Goal: Task Accomplishment & Management: Manage account settings

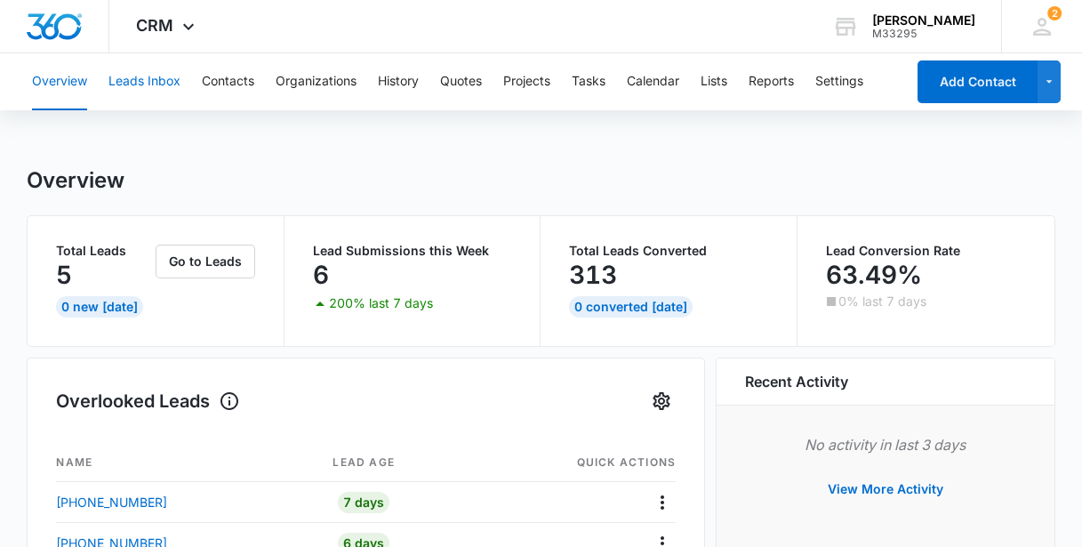
click at [146, 81] on button "Leads Inbox" at bounding box center [145, 81] width 72 height 57
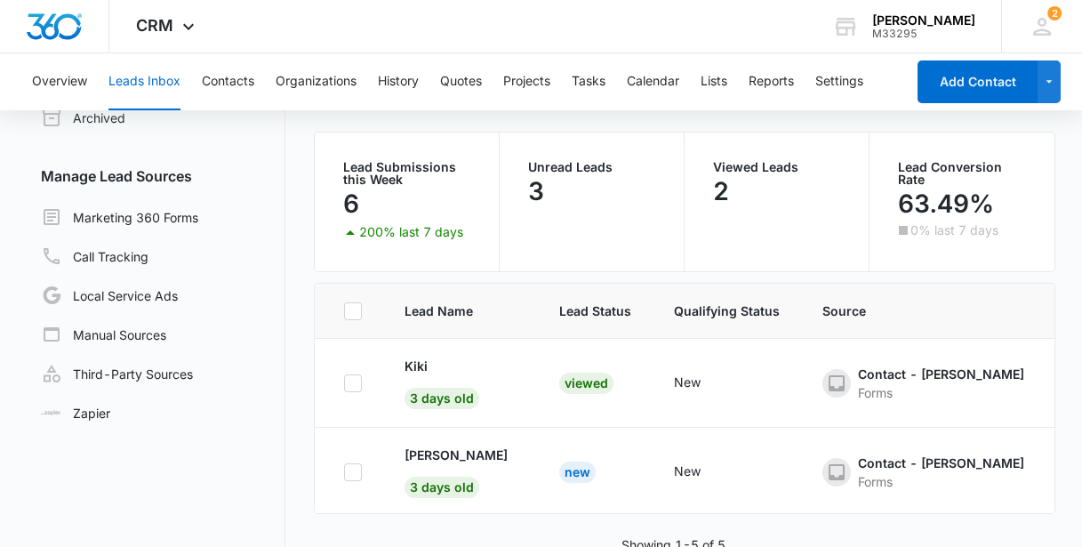
scroll to position [149, 0]
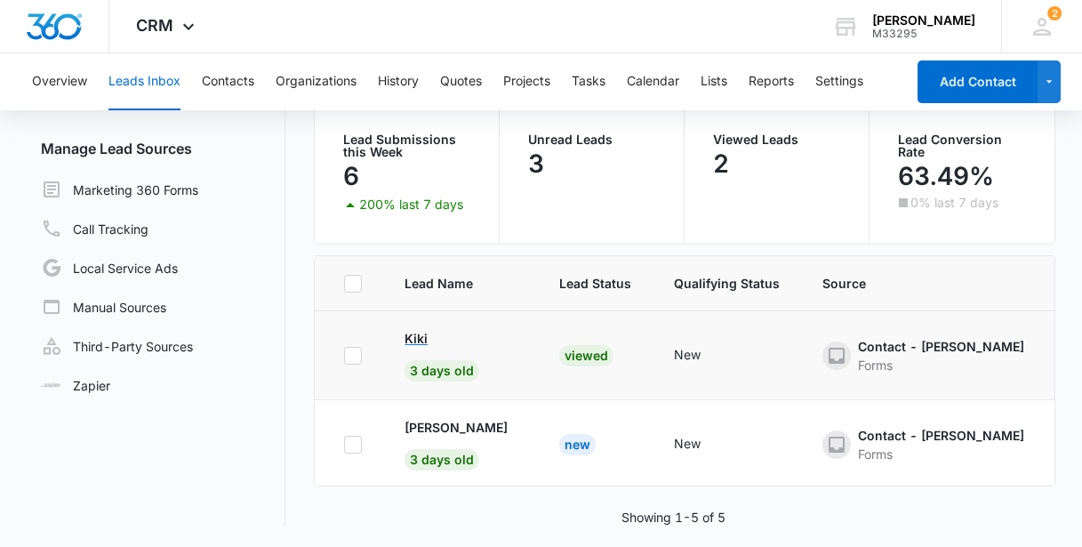
click at [416, 333] on p "Kiki" at bounding box center [416, 338] width 23 height 19
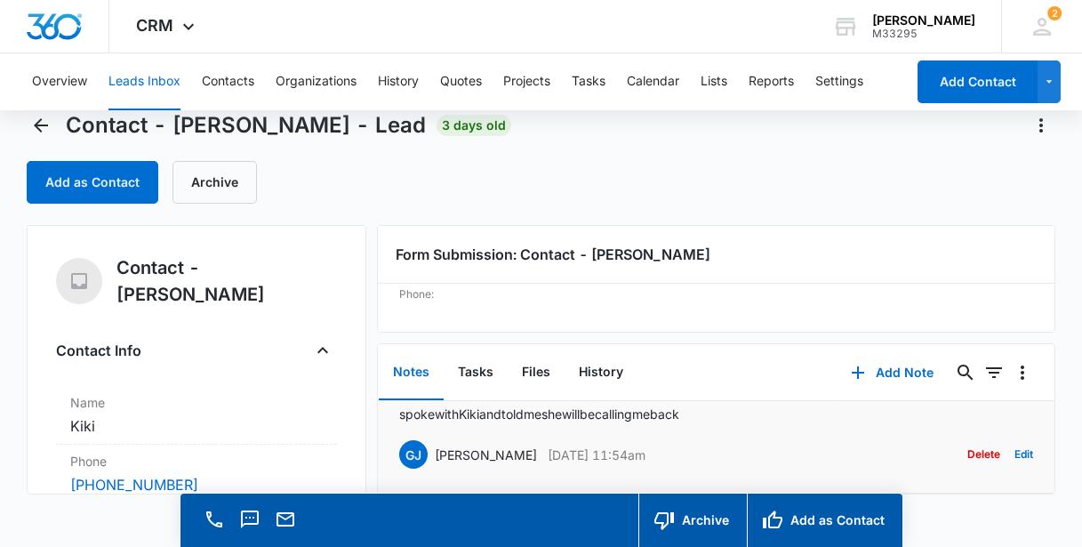
scroll to position [50, 0]
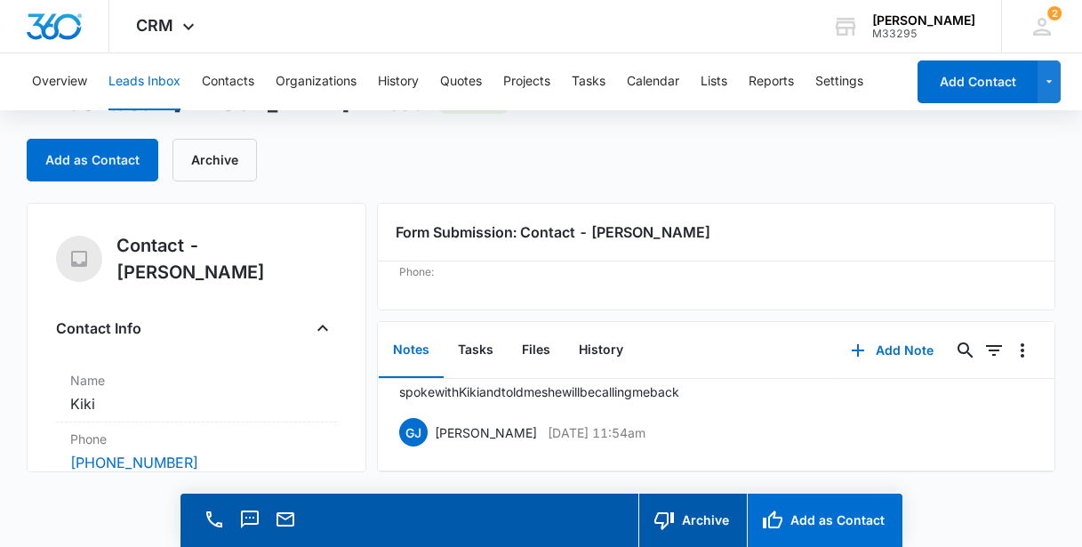
click at [802, 519] on button "Add as Contact" at bounding box center [825, 520] width 156 height 53
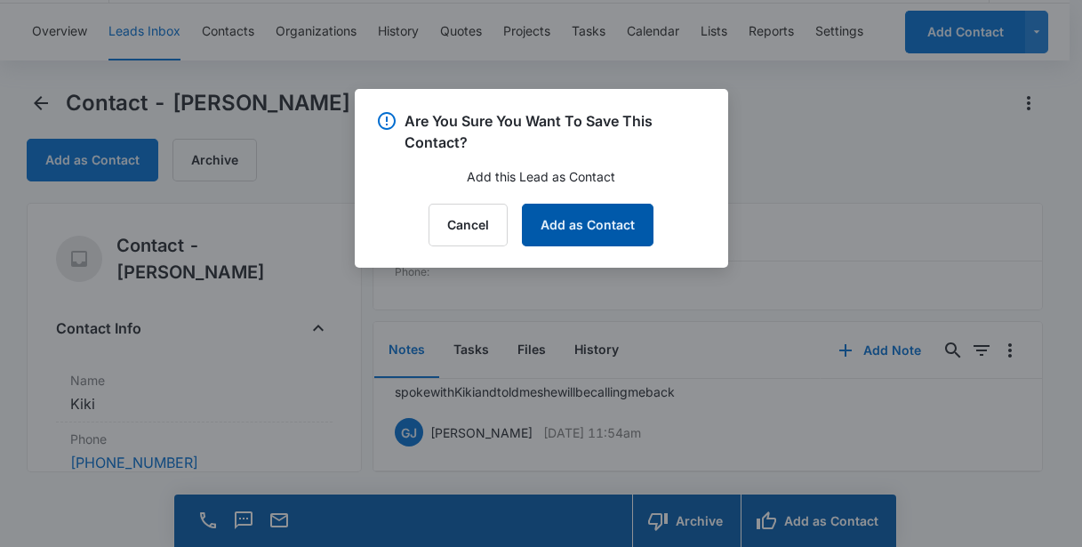
click at [585, 230] on button "Add as Contact" at bounding box center [588, 225] width 132 height 43
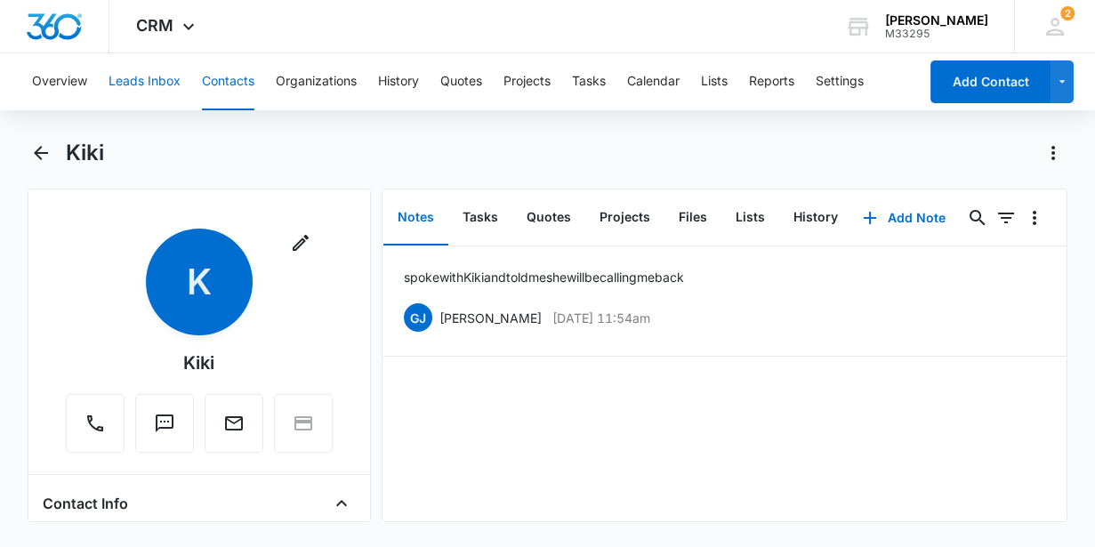
click at [132, 83] on button "Leads Inbox" at bounding box center [145, 81] width 72 height 57
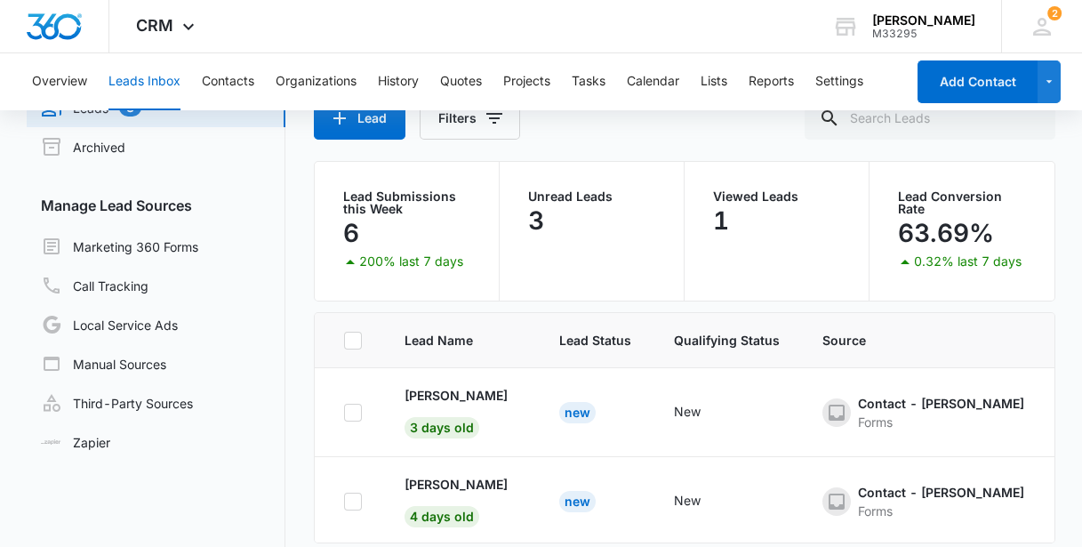
scroll to position [68, 0]
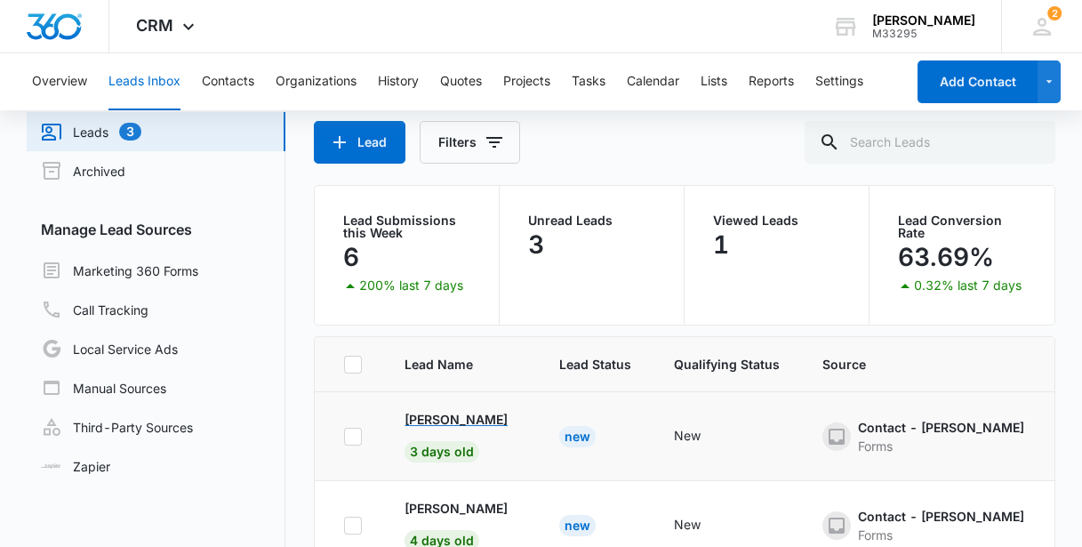
click at [472, 423] on p "[PERSON_NAME]" at bounding box center [456, 419] width 103 height 19
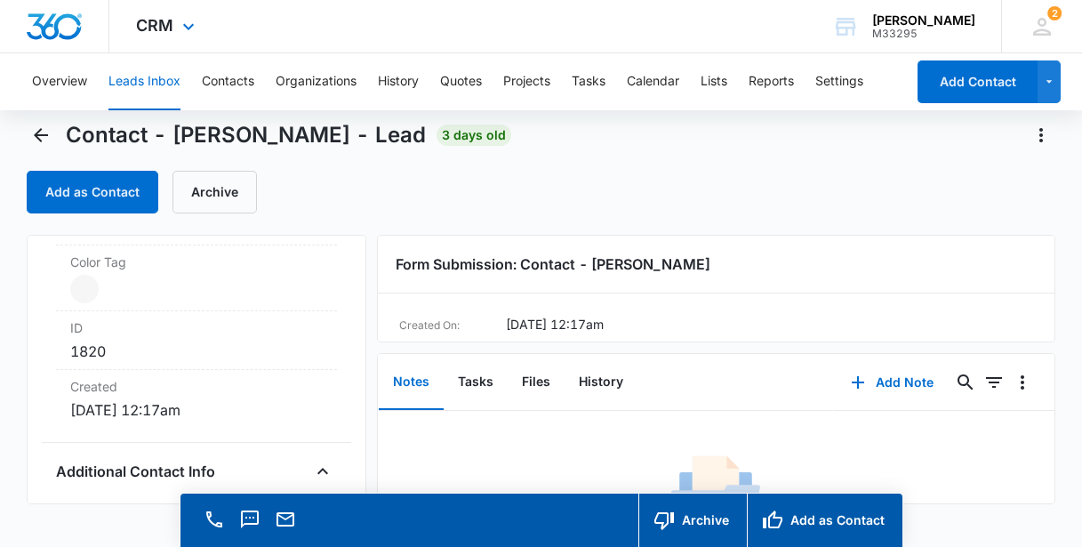
scroll to position [50, 0]
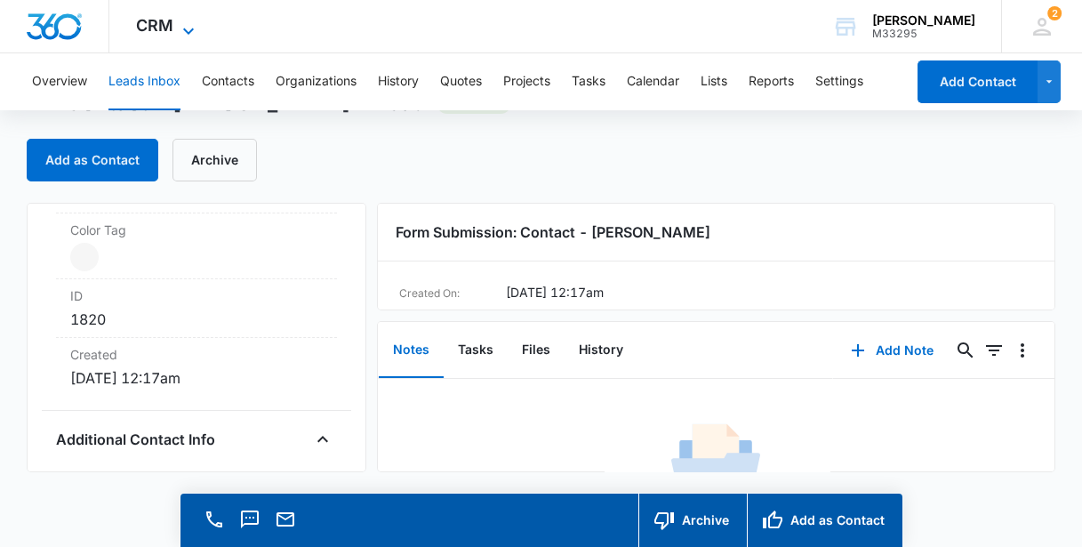
click at [163, 20] on span "CRM" at bounding box center [154, 25] width 37 height 19
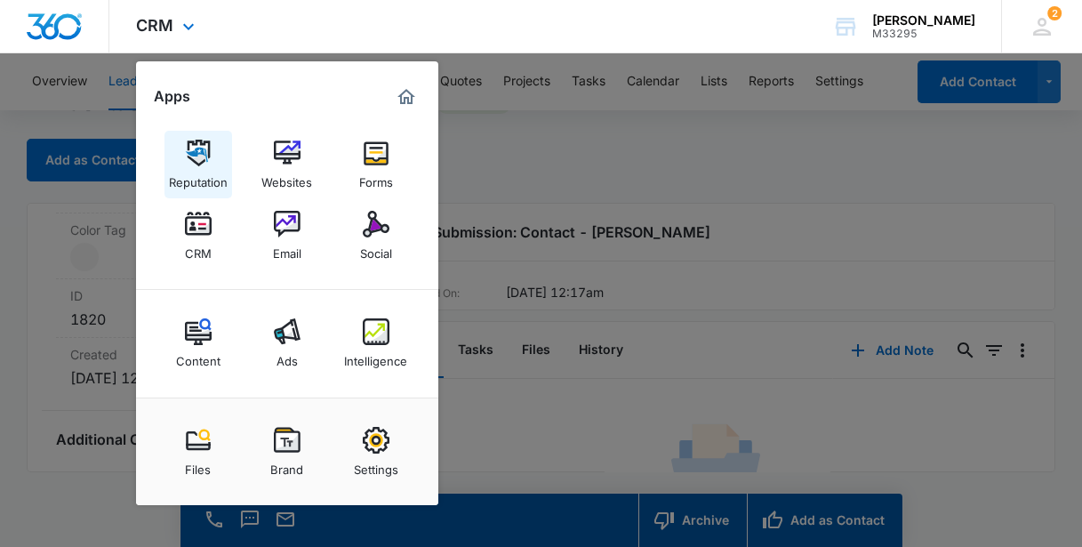
click at [192, 131] on link "Reputation" at bounding box center [199, 165] width 68 height 68
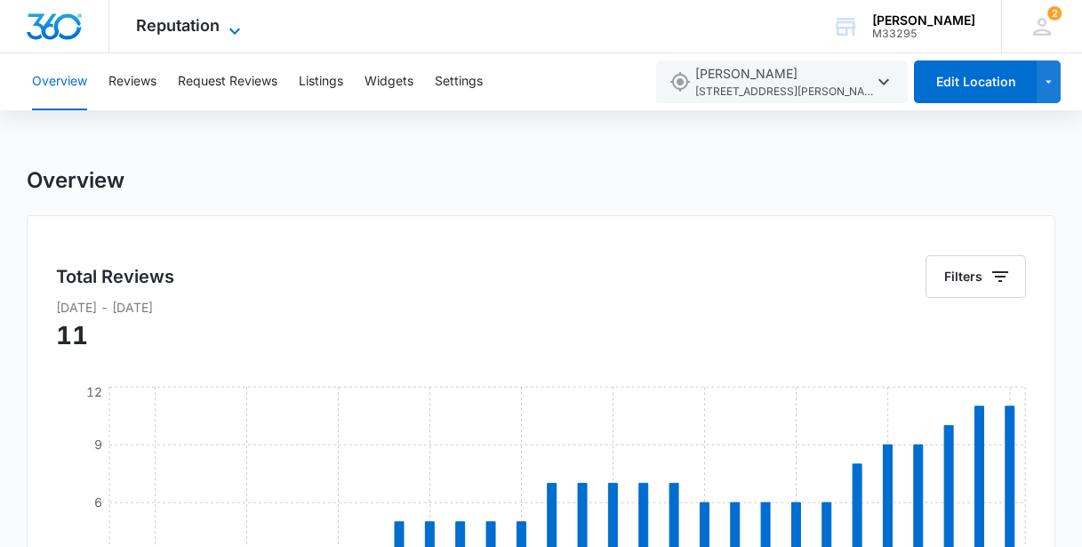
click at [232, 28] on icon at bounding box center [234, 30] width 21 height 21
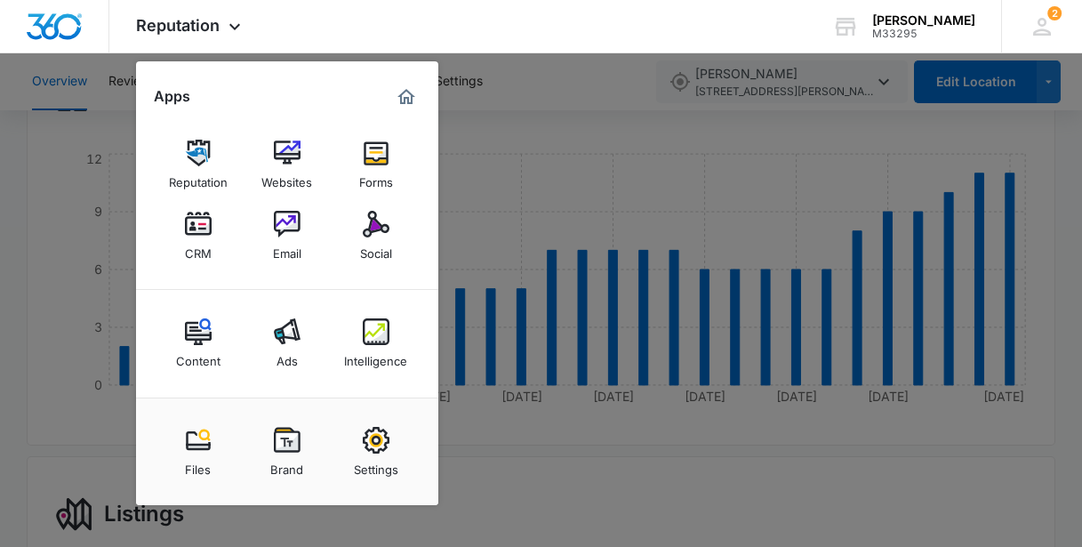
scroll to position [242, 0]
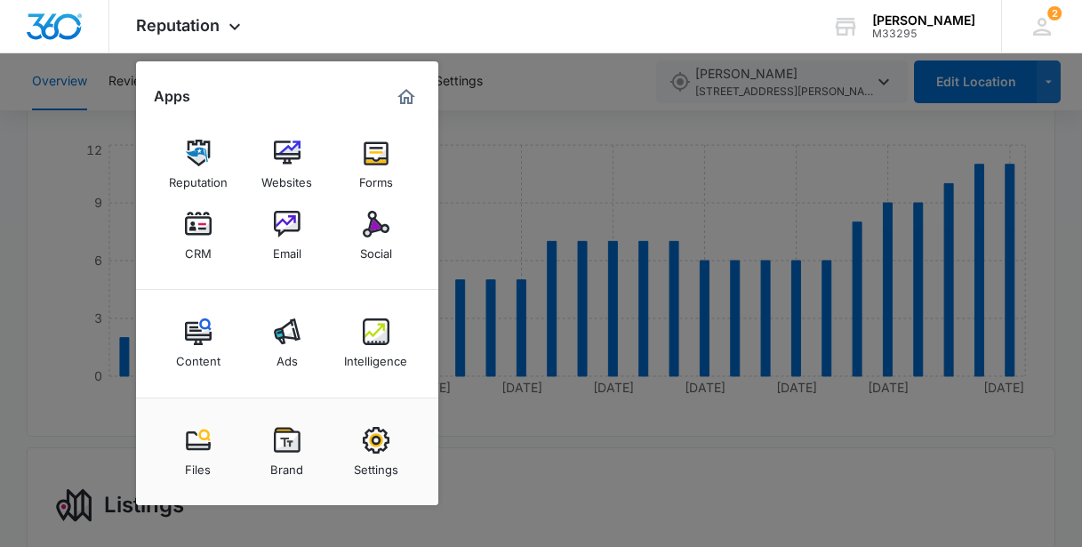
click at [189, 236] on img at bounding box center [198, 224] width 27 height 27
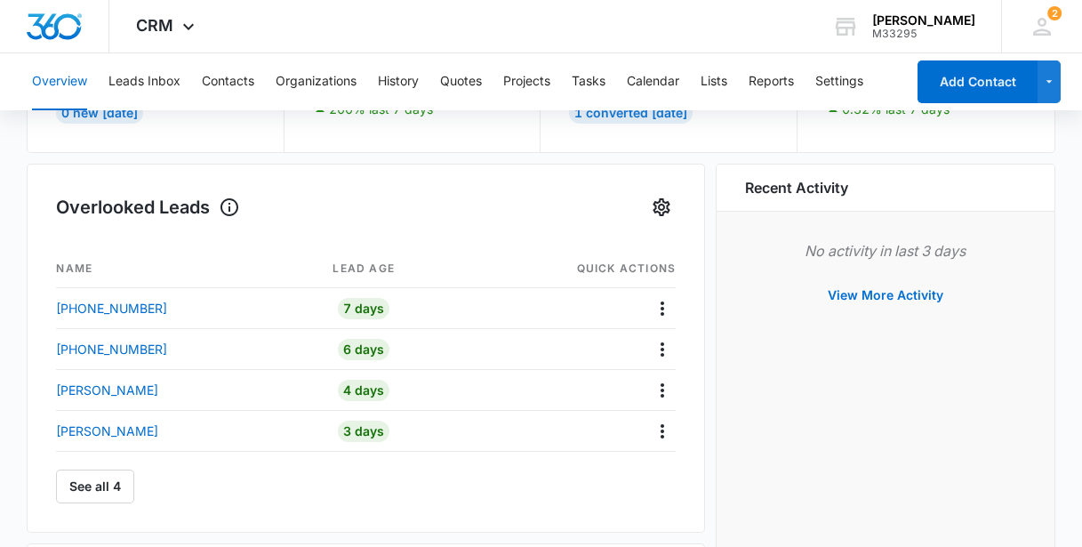
scroll to position [161, 0]
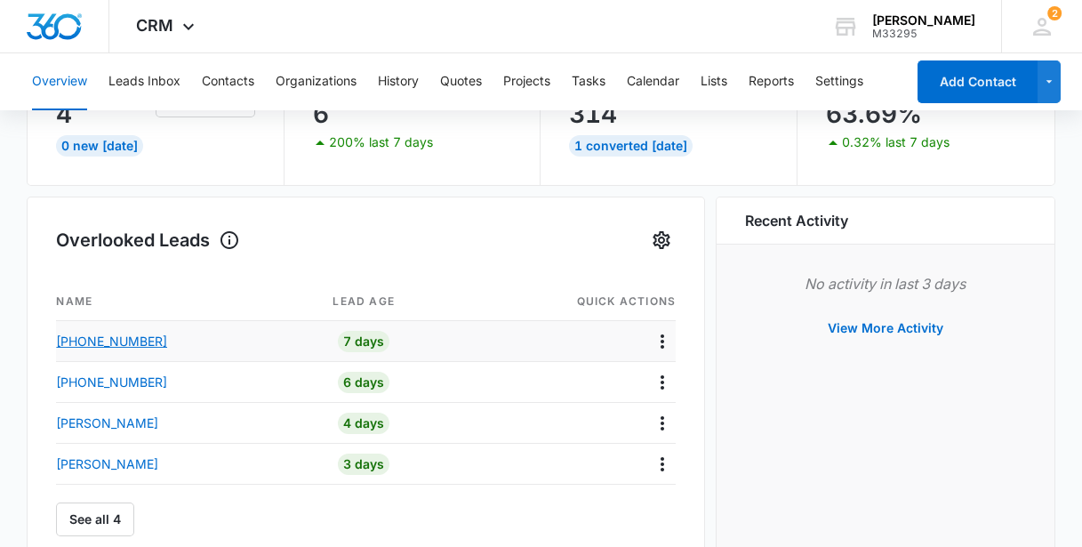
click at [86, 340] on p "[PHONE_NUMBER]" at bounding box center [111, 341] width 111 height 19
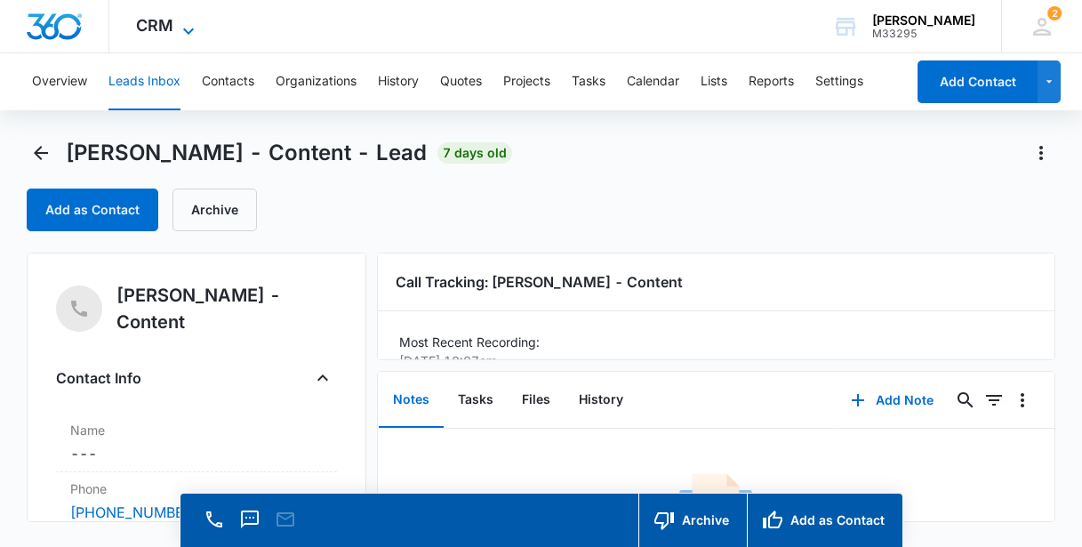
click at [142, 27] on span "CRM" at bounding box center [154, 25] width 37 height 19
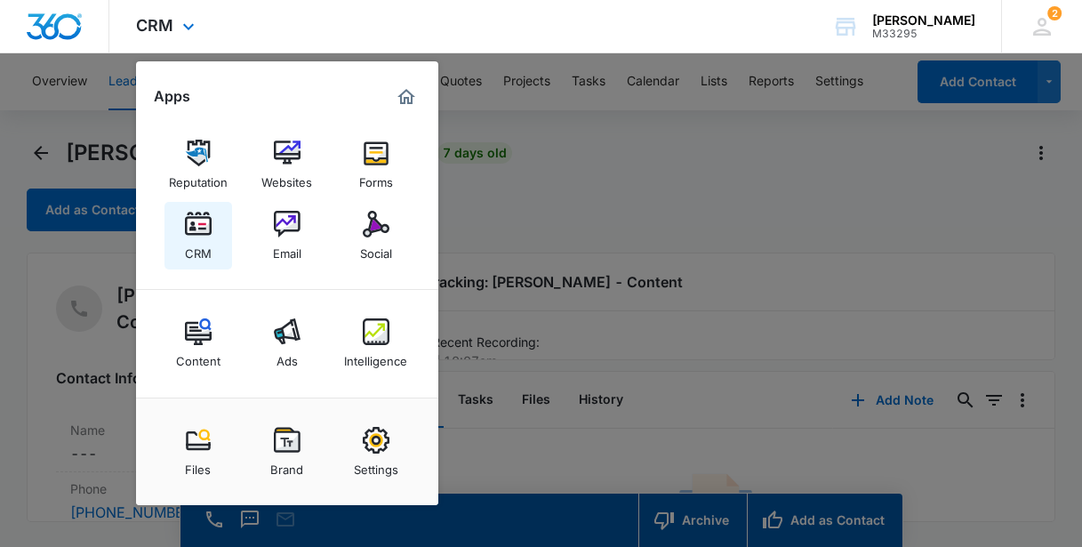
click at [206, 234] on img at bounding box center [198, 224] width 27 height 27
